Goal: Task Accomplishment & Management: Use online tool/utility

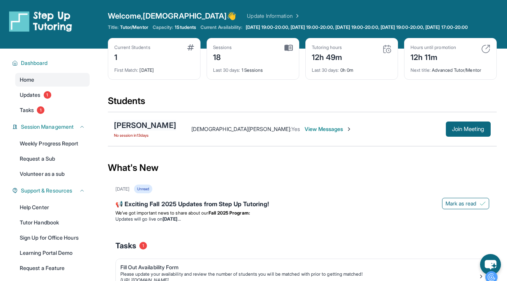
click at [130, 131] on div "[PERSON_NAME]" at bounding box center [145, 125] width 62 height 11
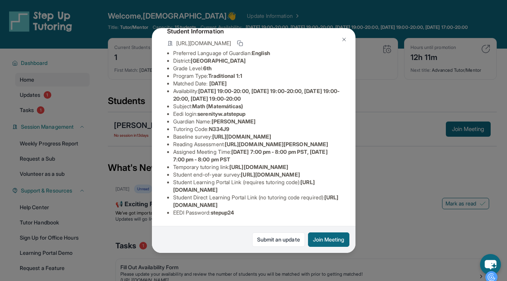
scroll to position [133, 0]
click at [326, 238] on button "Join Meeting" at bounding box center [328, 240] width 41 height 14
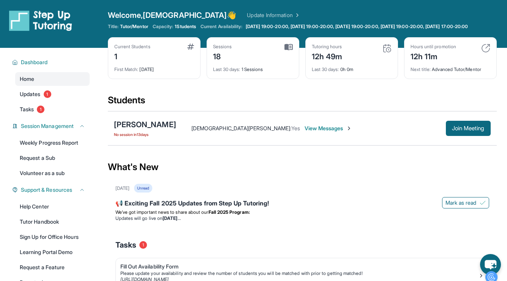
scroll to position [2, 0]
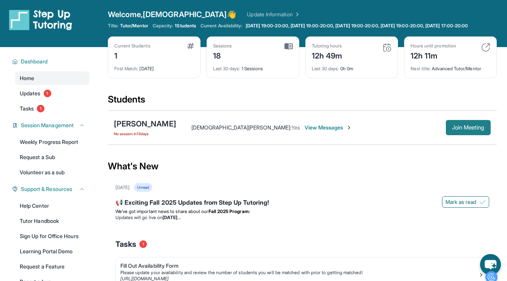
click at [482, 130] on span "Join Meeting" at bounding box center [468, 127] width 33 height 5
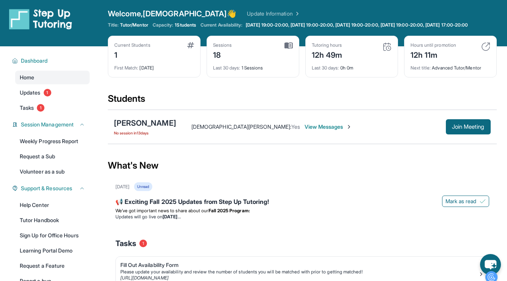
scroll to position [3, 0]
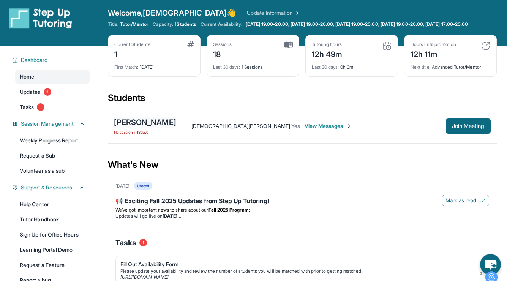
click at [141, 127] on div "[PERSON_NAME]" at bounding box center [145, 122] width 62 height 11
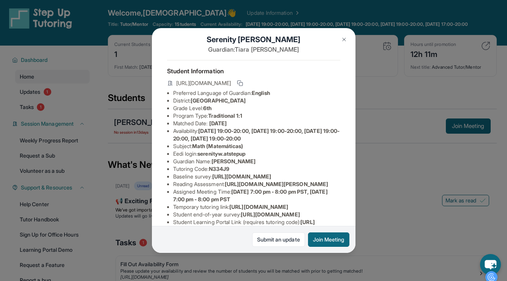
scroll to position [13, 0]
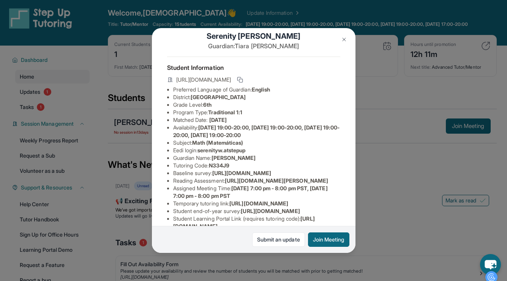
click at [194, 84] on span "[URL][DOMAIN_NAME]" at bounding box center [203, 80] width 55 height 8
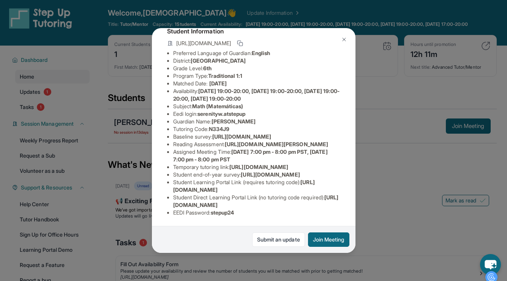
scroll to position [80, 0]
drag, startPoint x: 236, startPoint y: 101, endPoint x: 168, endPoint y: 101, distance: 68.0
click at [172, 101] on ul "Preferred Language of Guardian: English District: Riverside Unified School Dist…" at bounding box center [253, 132] width 173 height 167
drag, startPoint x: 168, startPoint y: 101, endPoint x: 246, endPoint y: 109, distance: 77.9
click at [246, 109] on ul "Preferred Language of Guardian: English District: Riverside Unified School Dist…" at bounding box center [253, 132] width 173 height 167
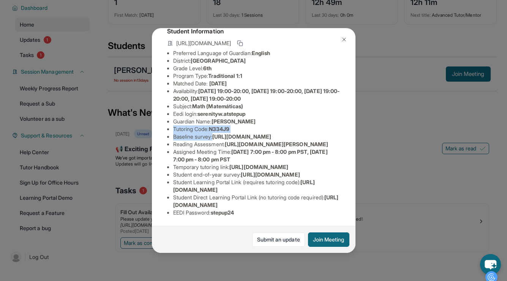
scroll to position [140, 0]
click at [344, 37] on img at bounding box center [344, 39] width 6 height 6
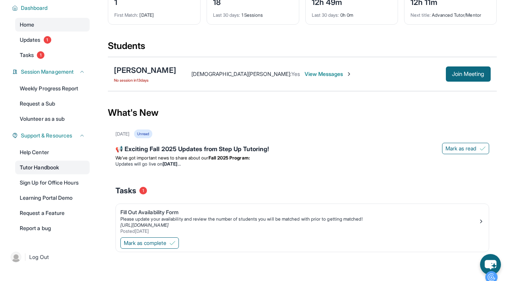
click at [49, 163] on link "Tutor Handbook" at bounding box center [52, 168] width 74 height 14
